Goal: Navigation & Orientation: Understand site structure

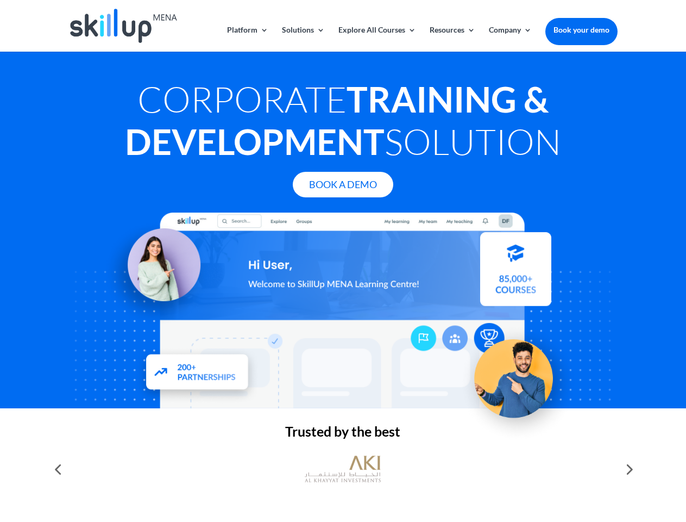
click at [343, 261] on div at bounding box center [342, 310] width 549 height 196
click at [303, 39] on link "Solutions" at bounding box center [303, 39] width 43 height 26
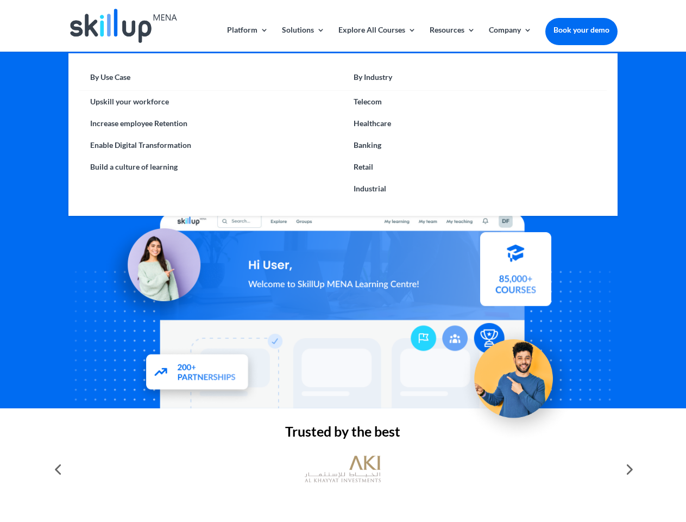
click at [377, 39] on link "Explore All Courses" at bounding box center [378, 39] width 78 height 26
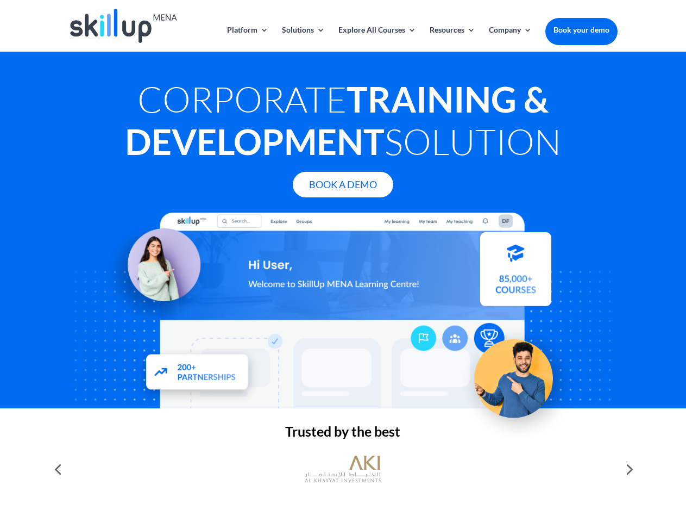
click at [452, 39] on link "Resources" at bounding box center [453, 39] width 46 height 26
click at [510, 39] on link "Company" at bounding box center [510, 39] width 43 height 26
click at [343, 469] on img at bounding box center [343, 469] width 76 height 38
